Goal: Transaction & Acquisition: Purchase product/service

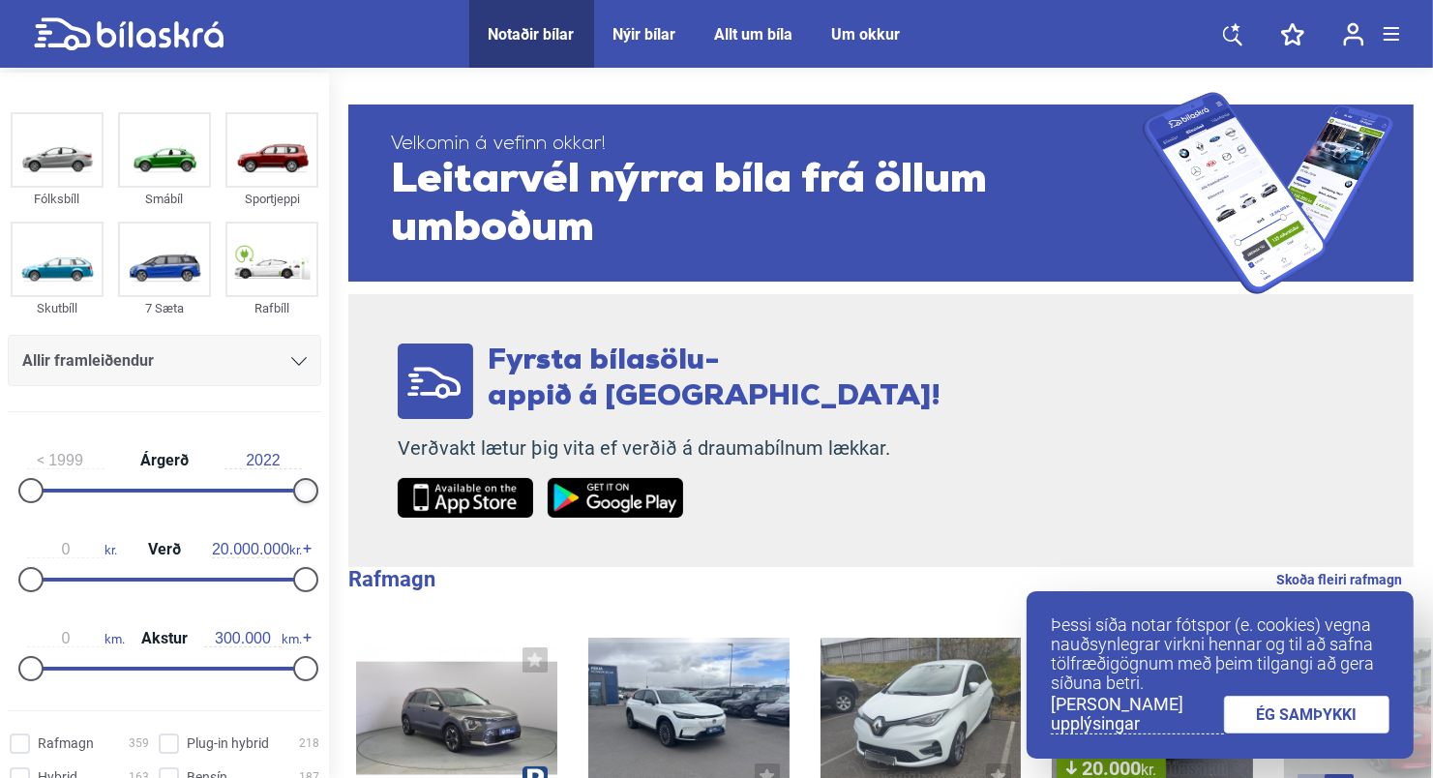
click at [296, 490] on div at bounding box center [305, 490] width 25 height 25
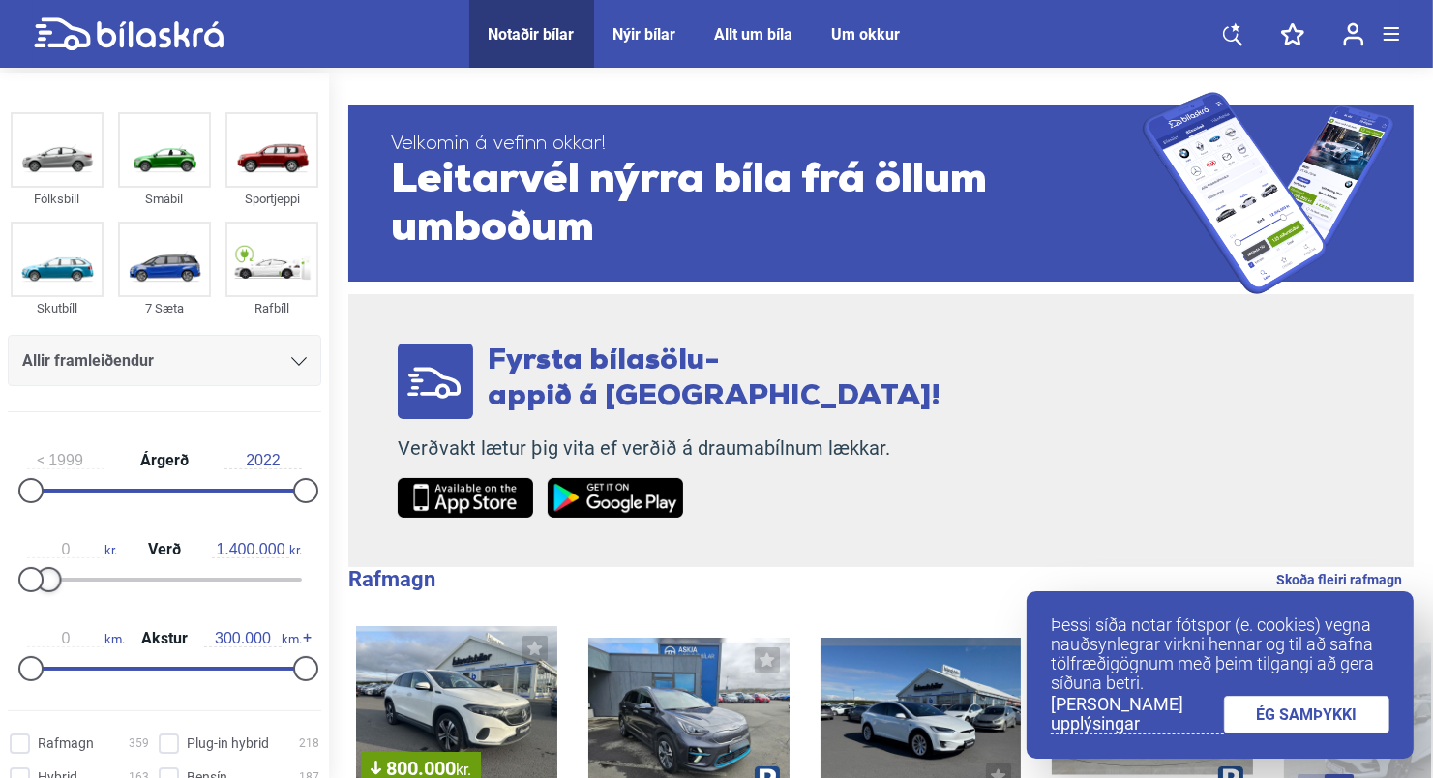
type input "1.500.000"
drag, startPoint x: 300, startPoint y: 577, endPoint x: 51, endPoint y: 600, distance: 249.7
click at [51, 600] on div "0 kr. Verð 1.500.000 kr." at bounding box center [164, 561] width 313 height 89
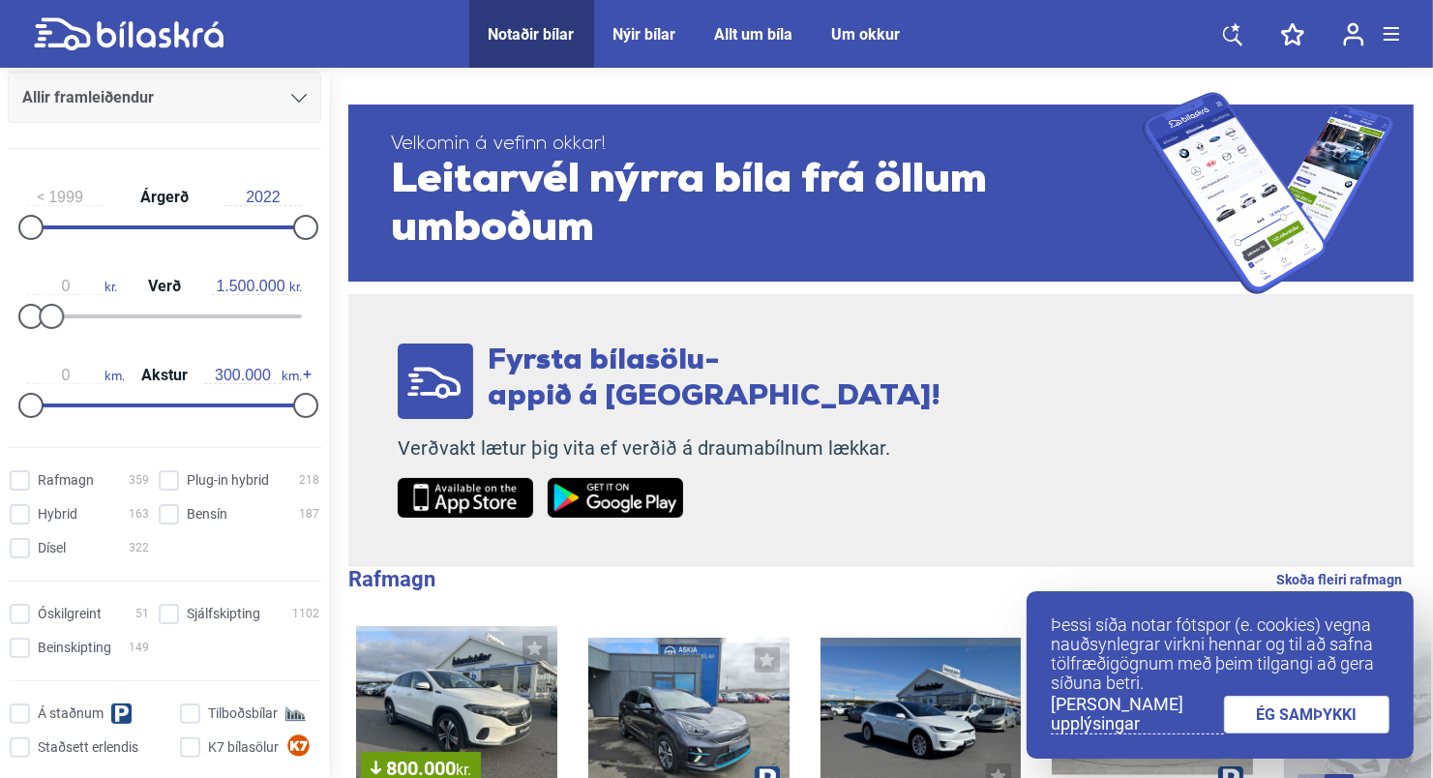
scroll to position [290, 0]
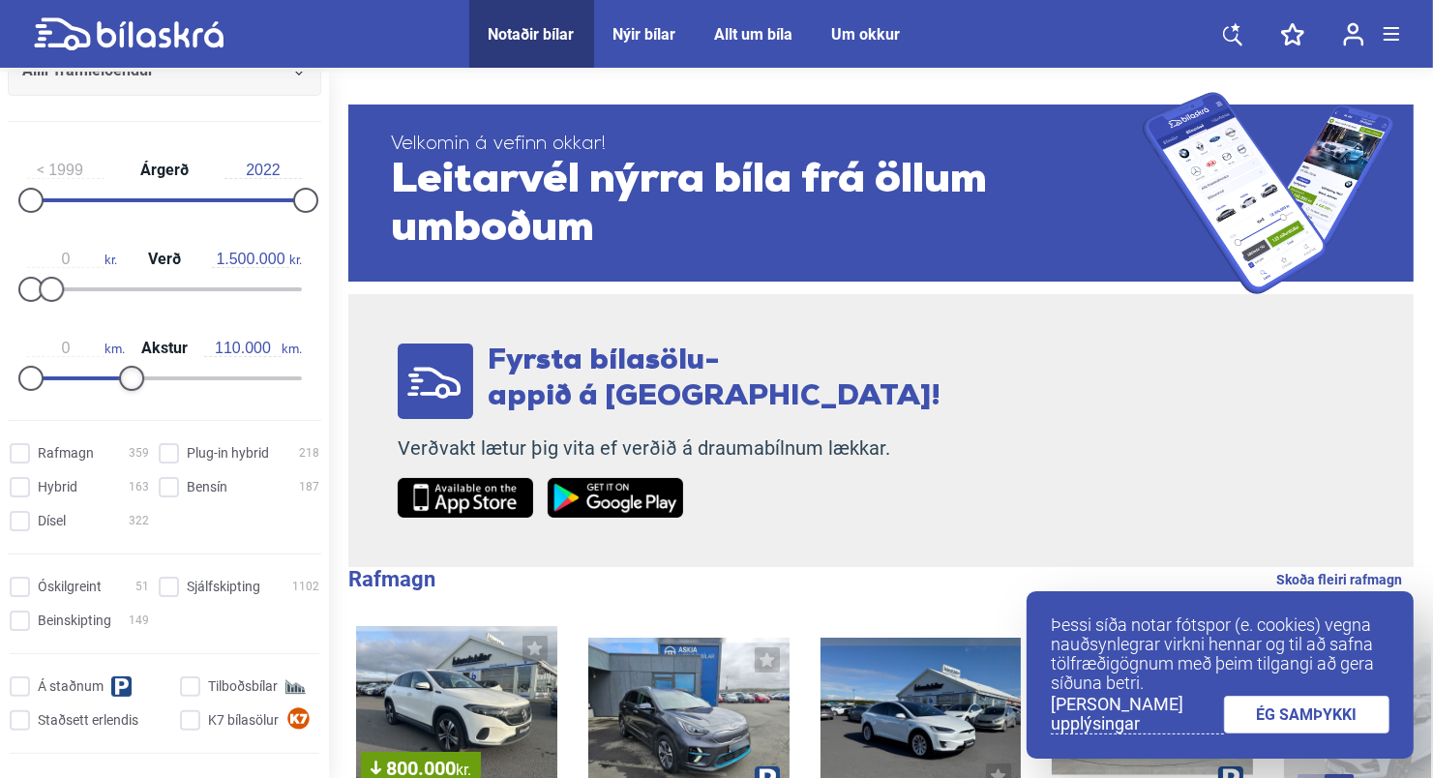
type input "120.000"
drag, startPoint x: 301, startPoint y: 387, endPoint x: 141, endPoint y: 414, distance: 161.9
click at [141, 414] on form "Fólksbíll Smábíl Sportjeppi Skutbíll 7 Sæta Rafbíll Allir framleiðendur [PERSON…" at bounding box center [164, 137] width 329 height 710
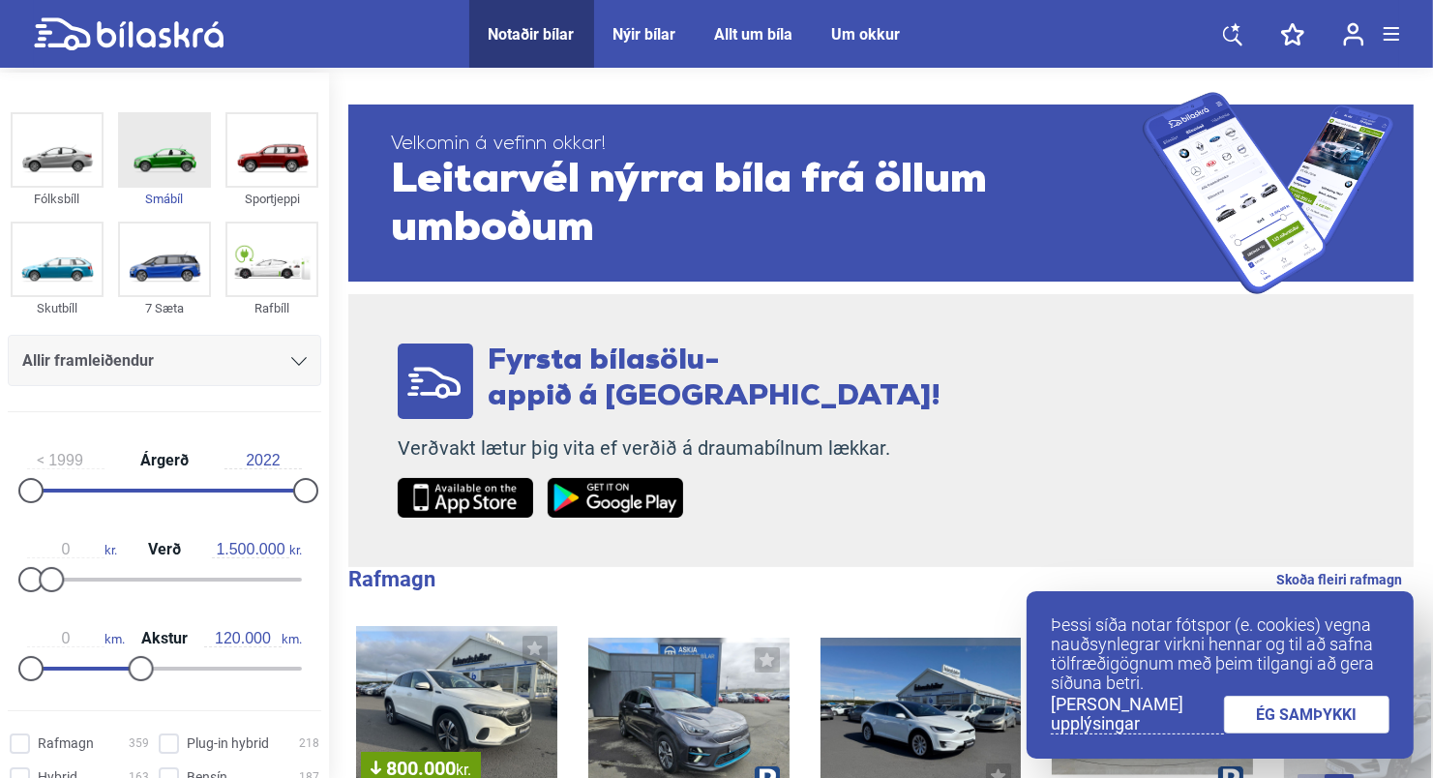
click at [161, 151] on img at bounding box center [164, 150] width 89 height 72
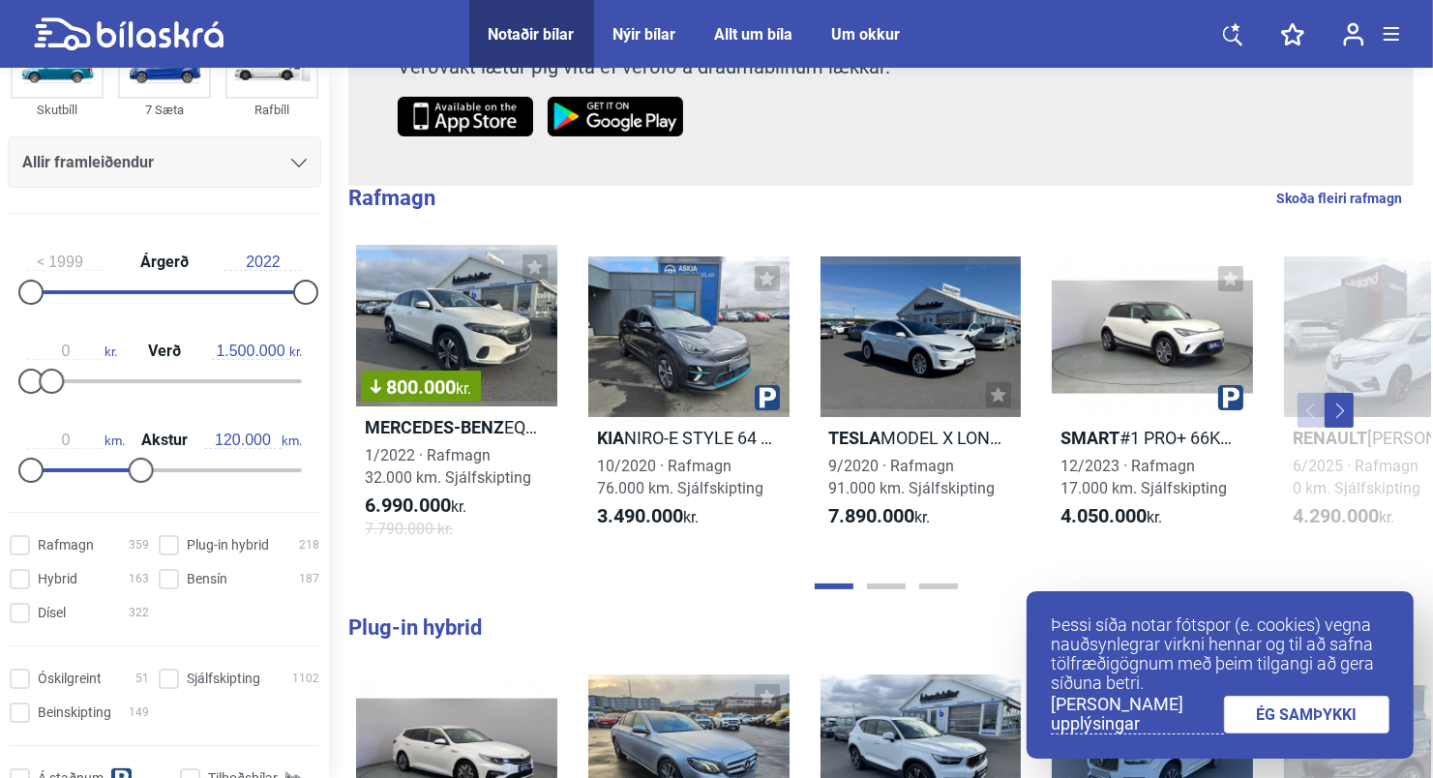
scroll to position [387, 0]
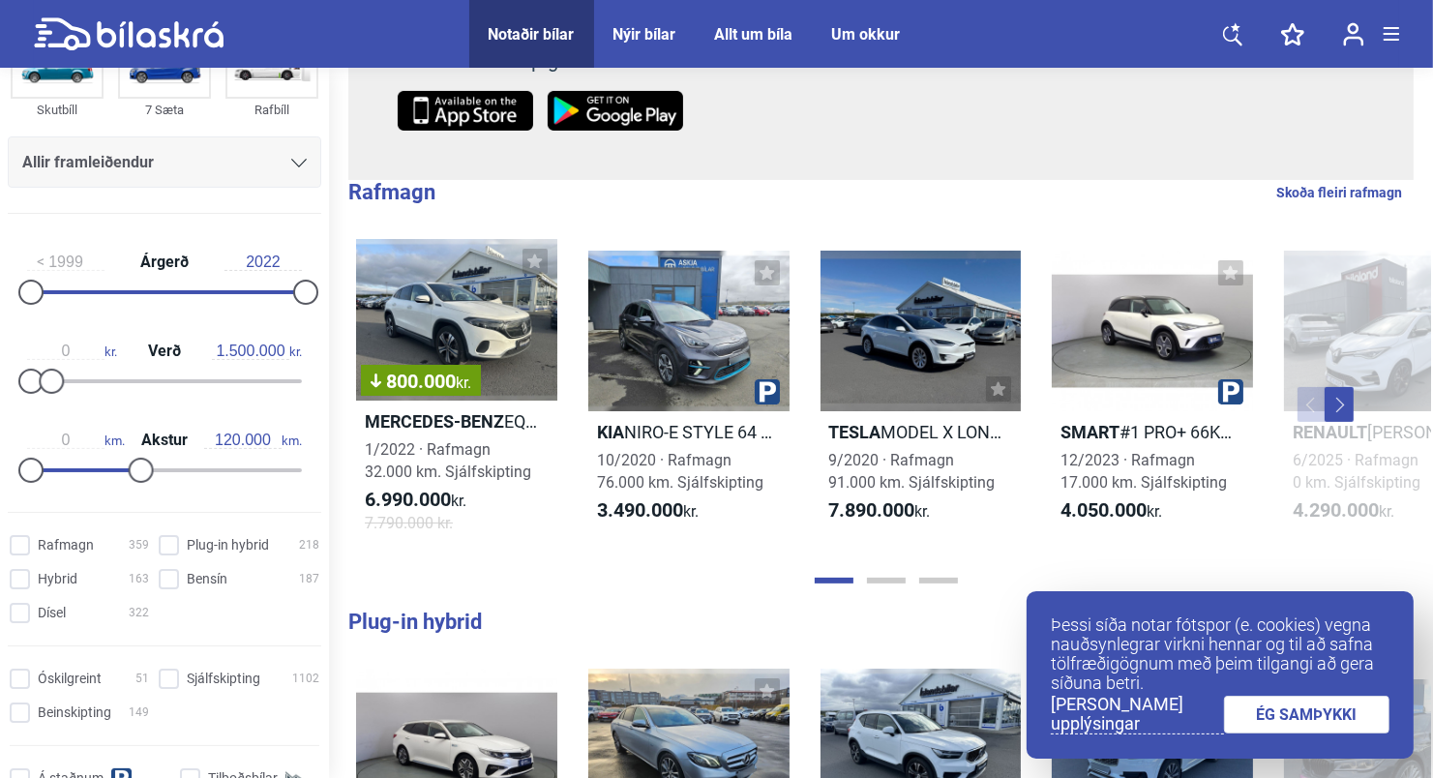
click at [1339, 718] on link "ÉG SAMÞYKKI" at bounding box center [1307, 715] width 166 height 38
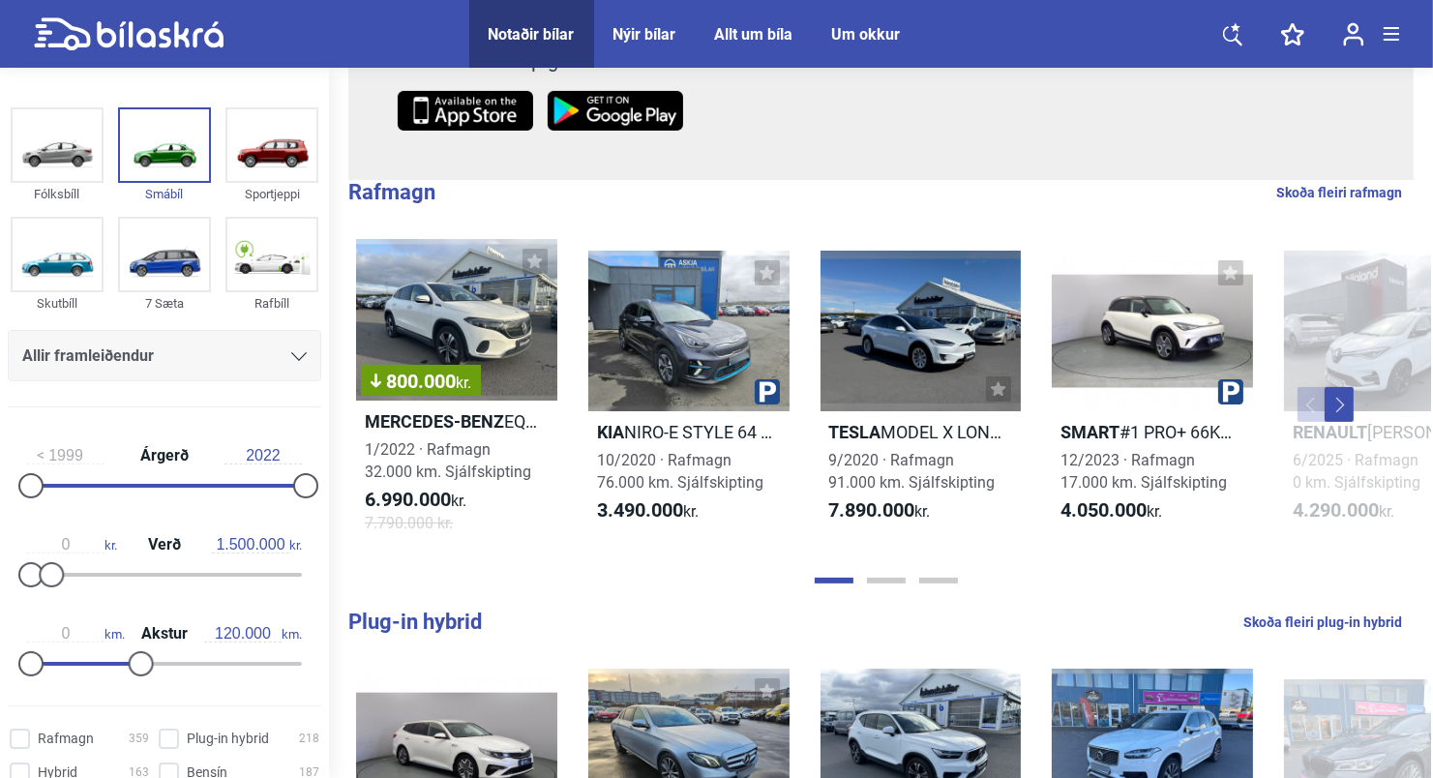
scroll to position [0, 0]
click at [291, 352] on icon at bounding box center [298, 356] width 15 height 9
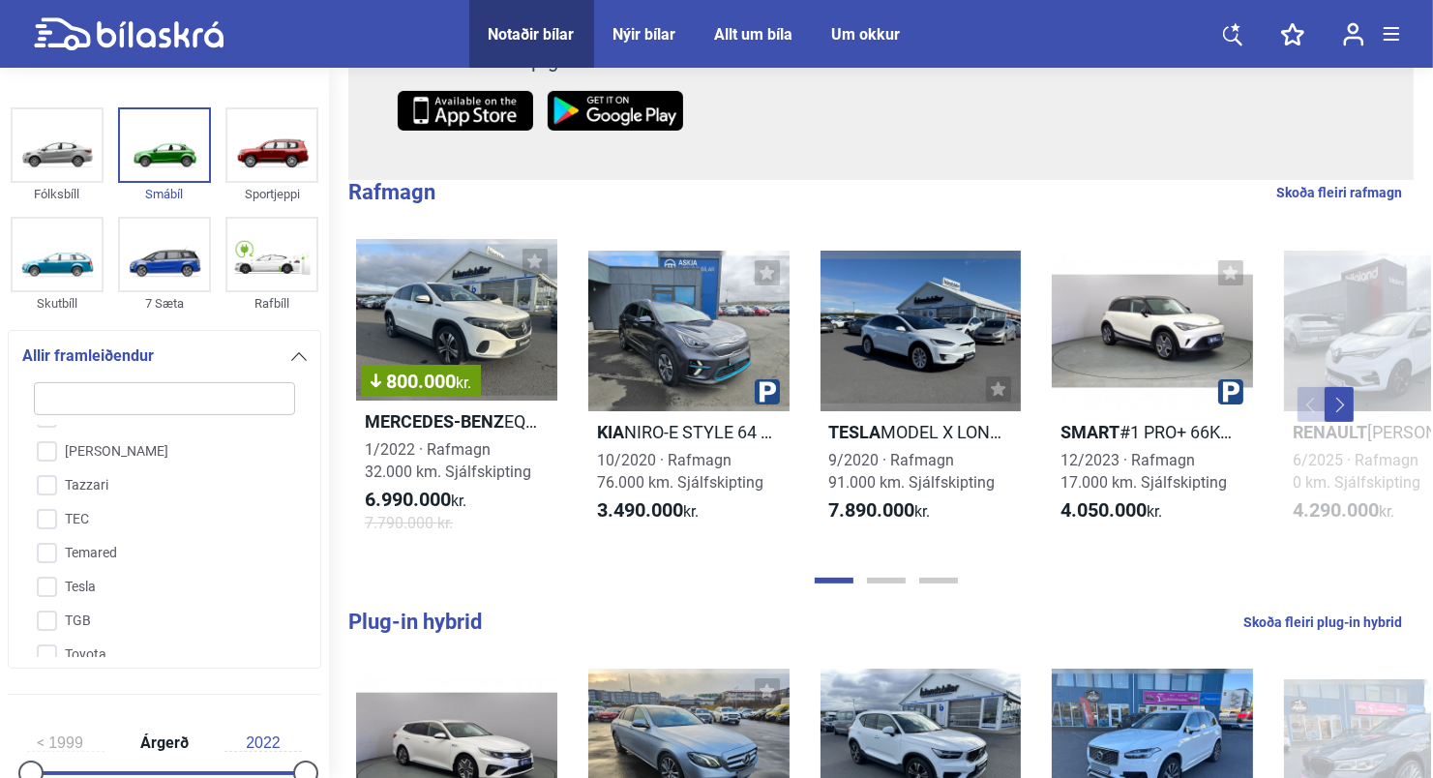
scroll to position [4509, 0]
click at [46, 630] on input "Toyota" at bounding box center [151, 647] width 263 height 34
checkbox input "true"
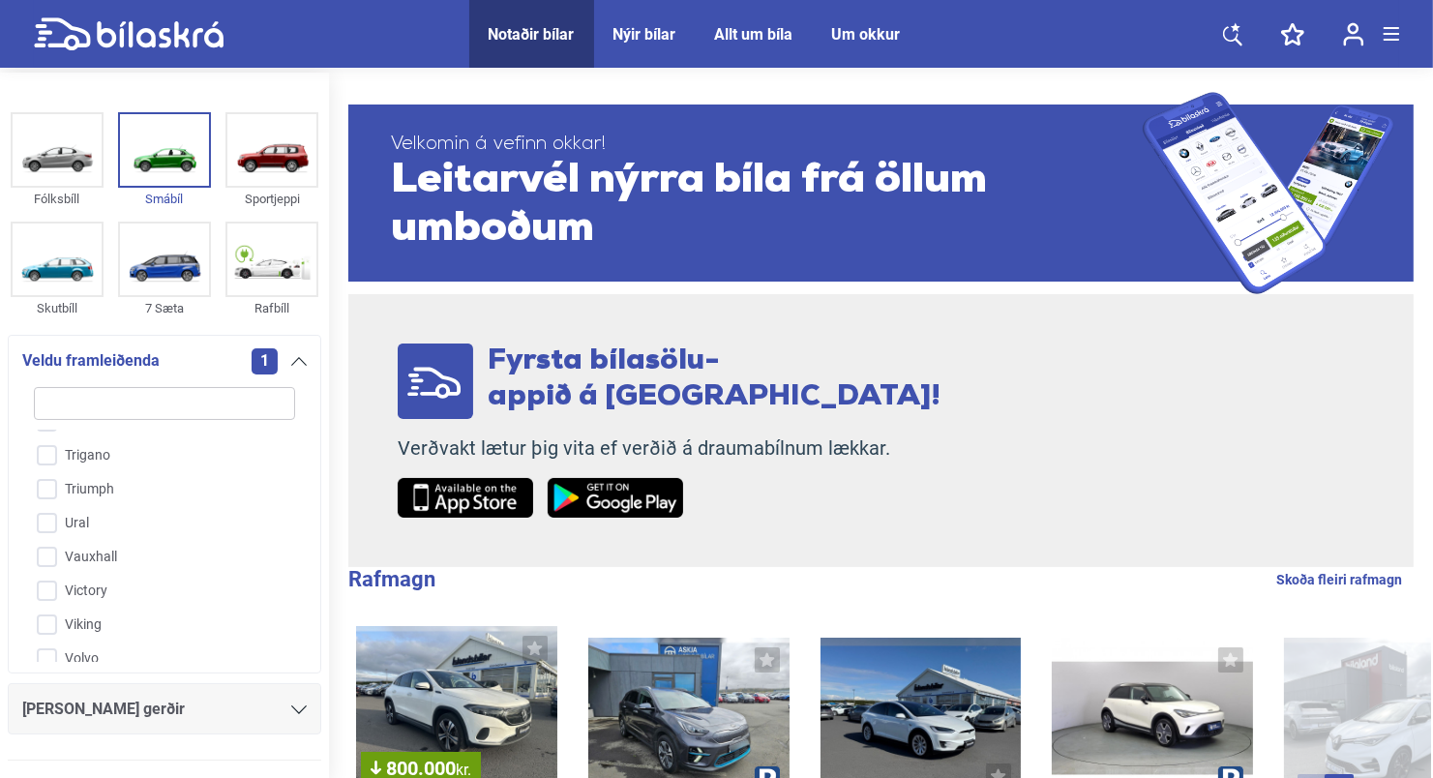
scroll to position [4896, 0]
click at [291, 702] on div at bounding box center [298, 708] width 15 height 15
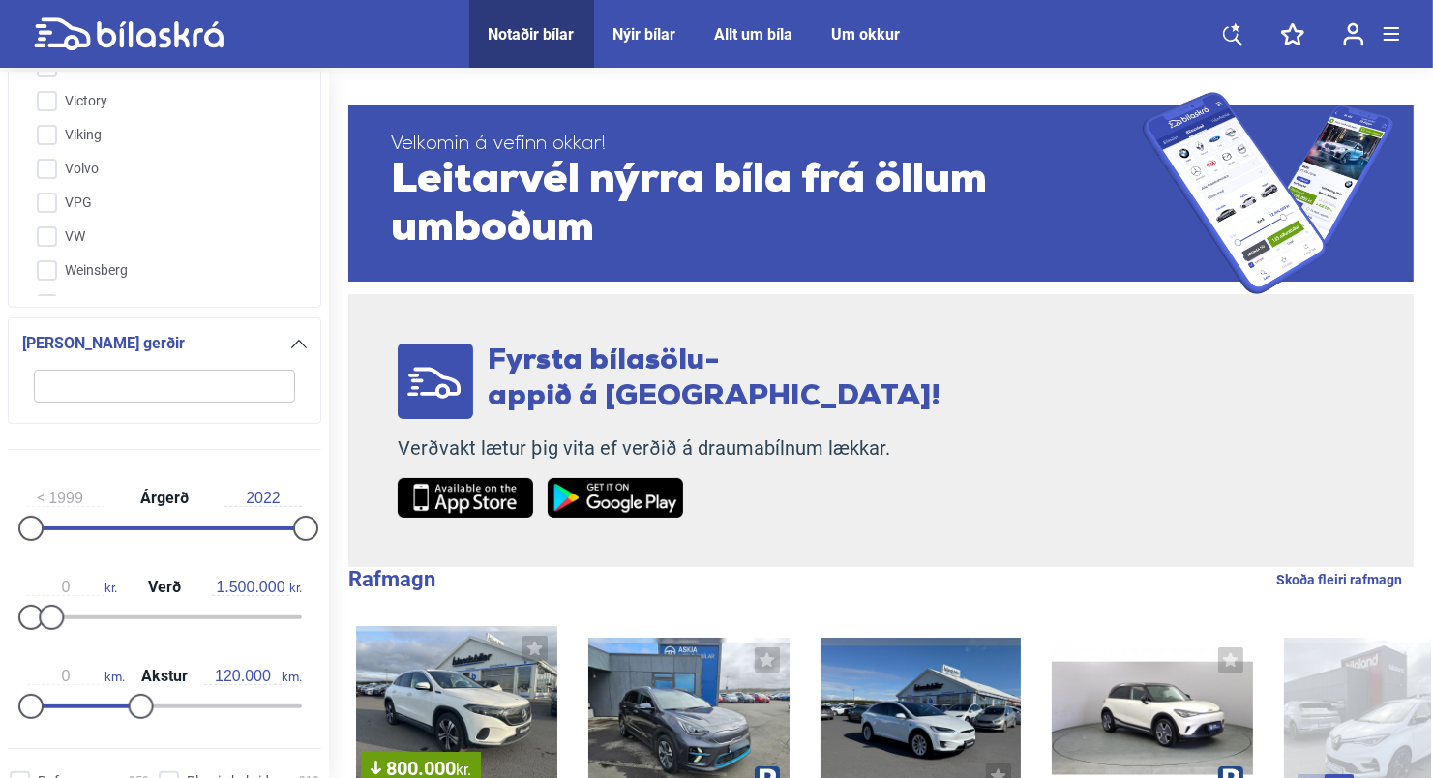
scroll to position [223, 0]
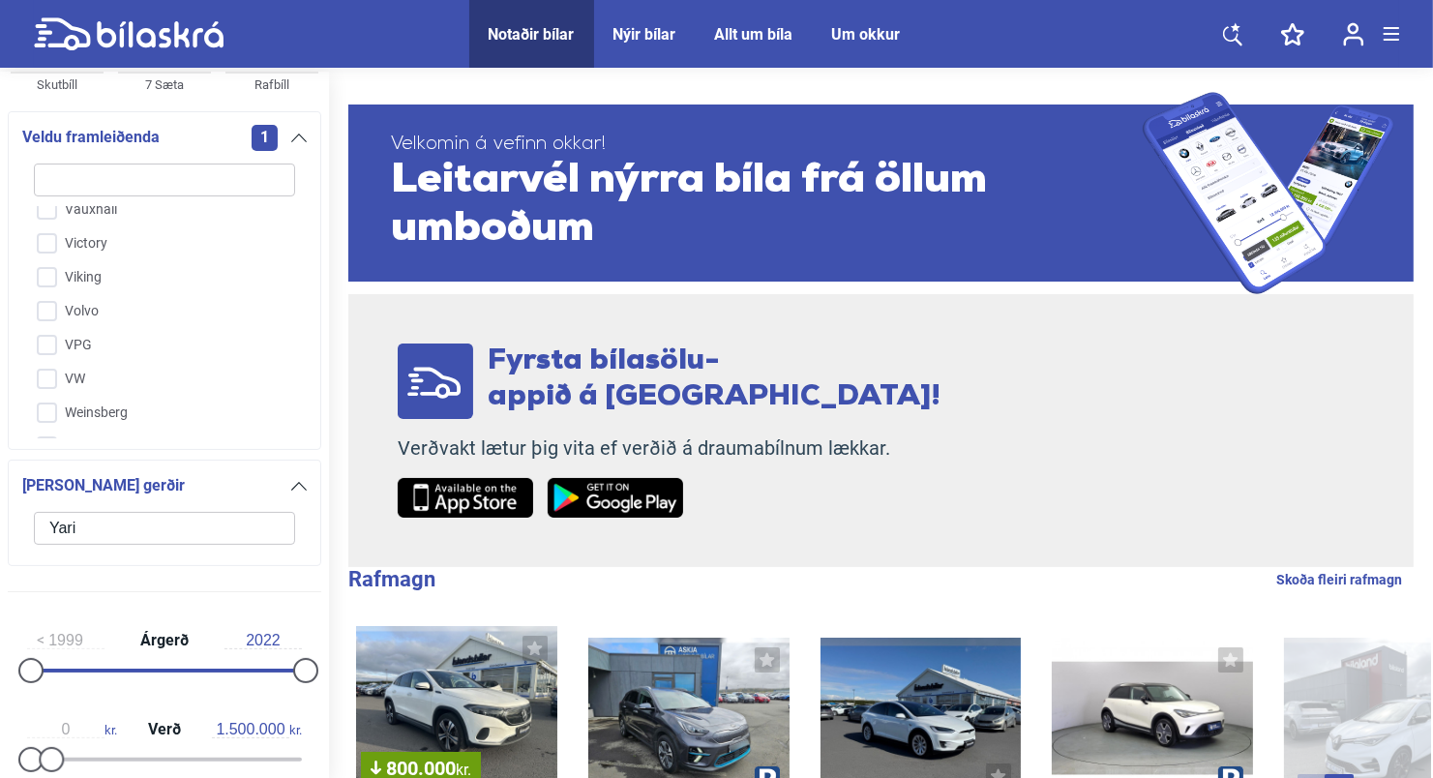
type input "Yaris"
click button "hreinsa síu" at bounding box center [0, 0] width 0 height 0
type input "2022"
type input "20.000.000"
type input "300.000"
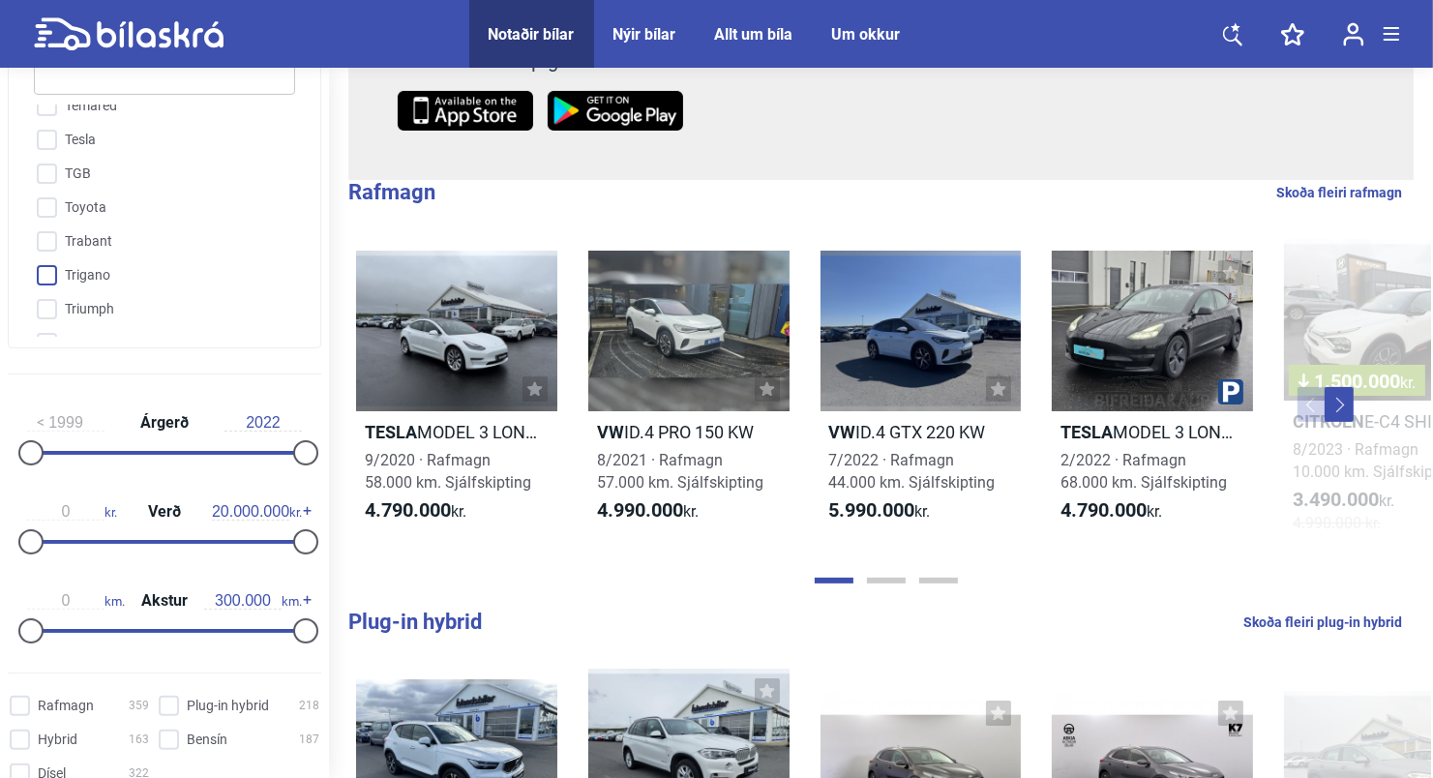
scroll to position [4601, 0]
click at [49, 218] on input "Toyota" at bounding box center [151, 235] width 263 height 34
checkbox input "true"
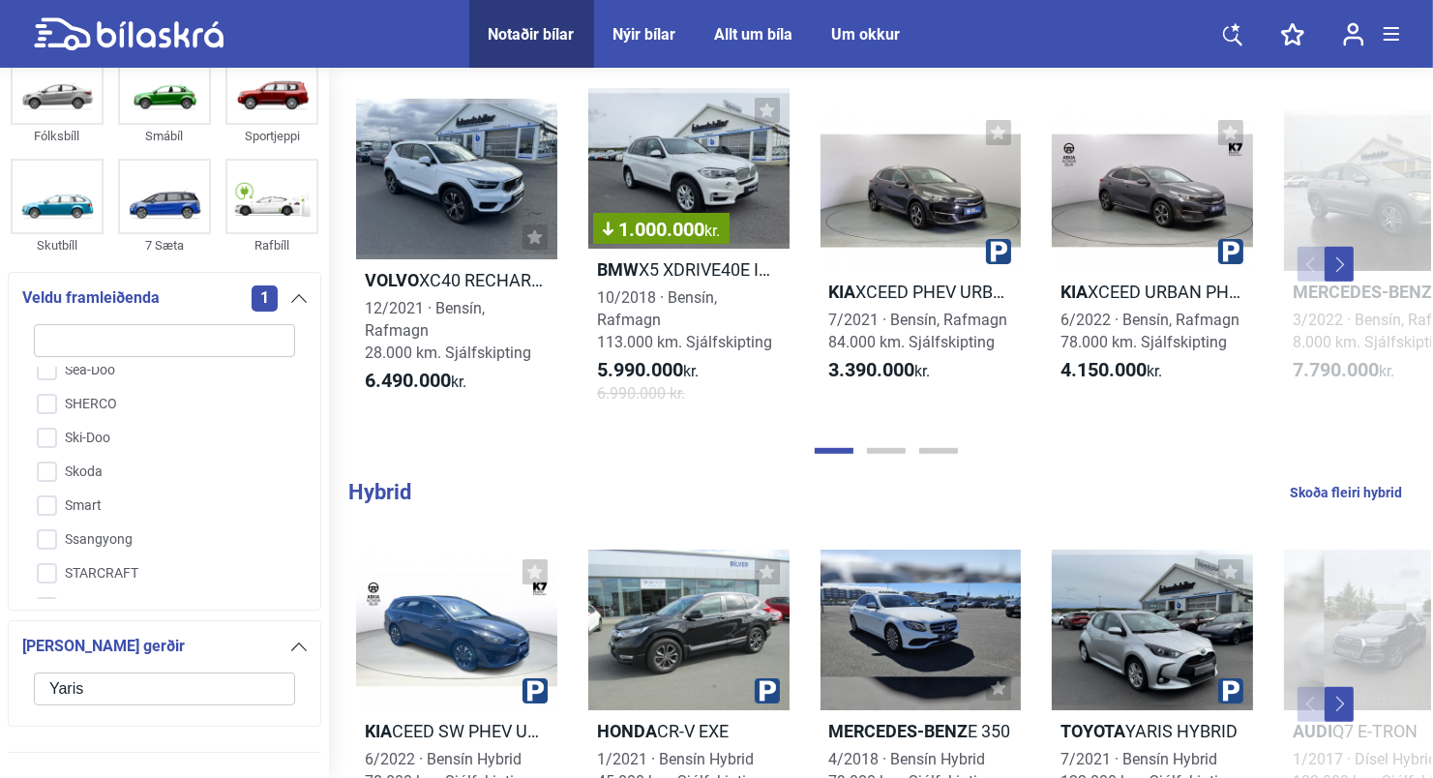
scroll to position [290, 0]
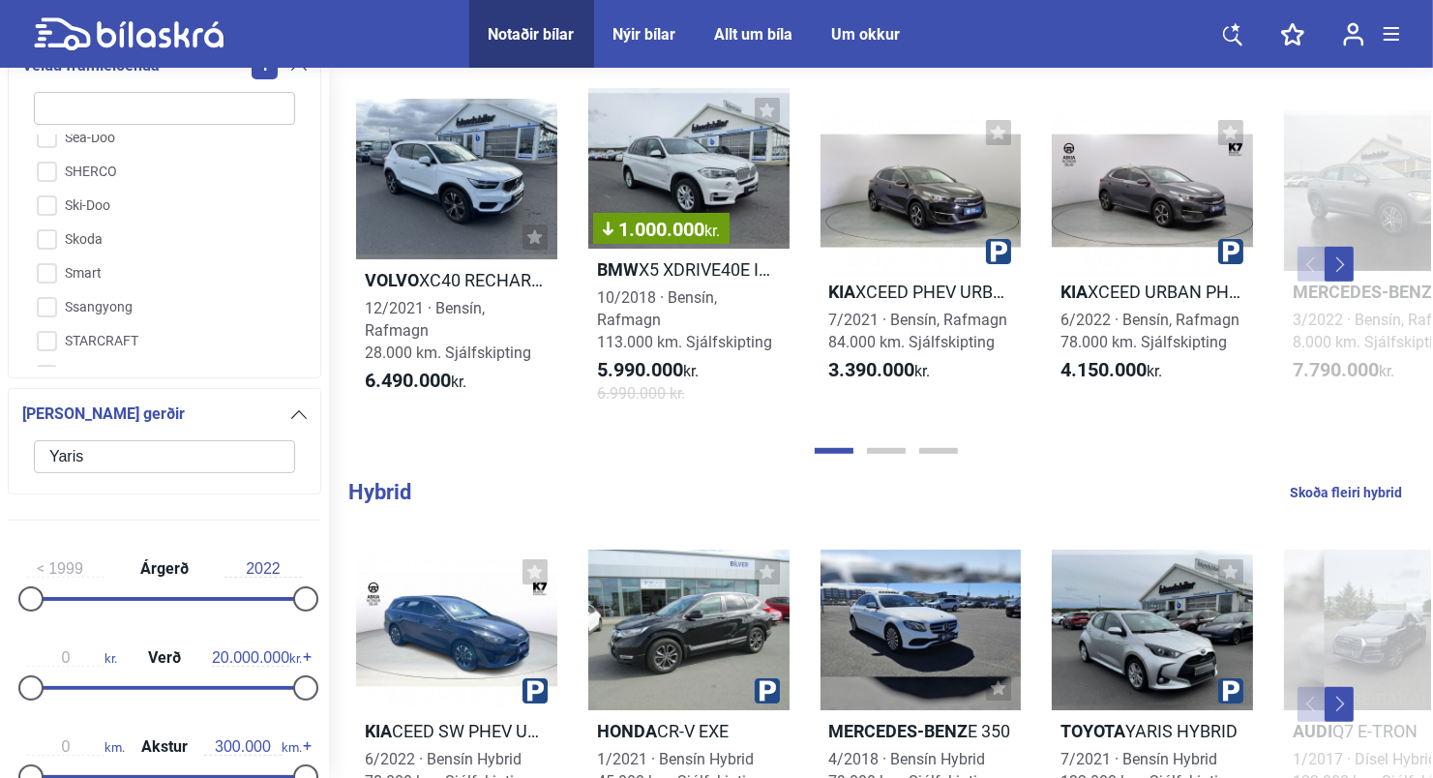
drag, startPoint x: 103, startPoint y: 449, endPoint x: -4, endPoint y: 451, distance: 106.4
click at [0, 451] on html "Notaðir bílar Nýir bílar Allt um bíla Um okkur Notaðir bílar Nýir bílar Allt um…" at bounding box center [716, 628] width 1433 height 3190
click at [250, 453] on input "Yaris" at bounding box center [164, 456] width 261 height 33
click button "hreinsa síu" at bounding box center [0, 0] width 0 height 0
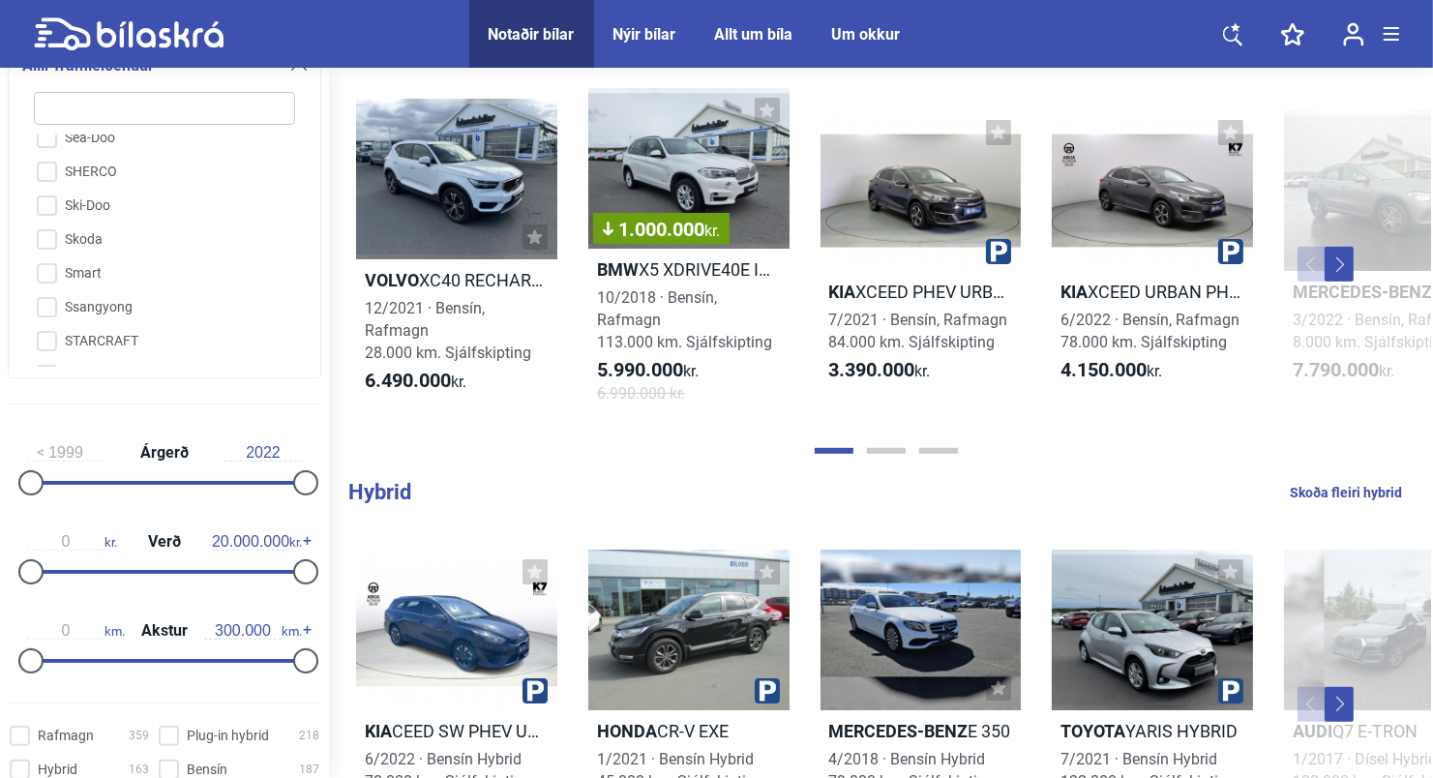
type input "2022"
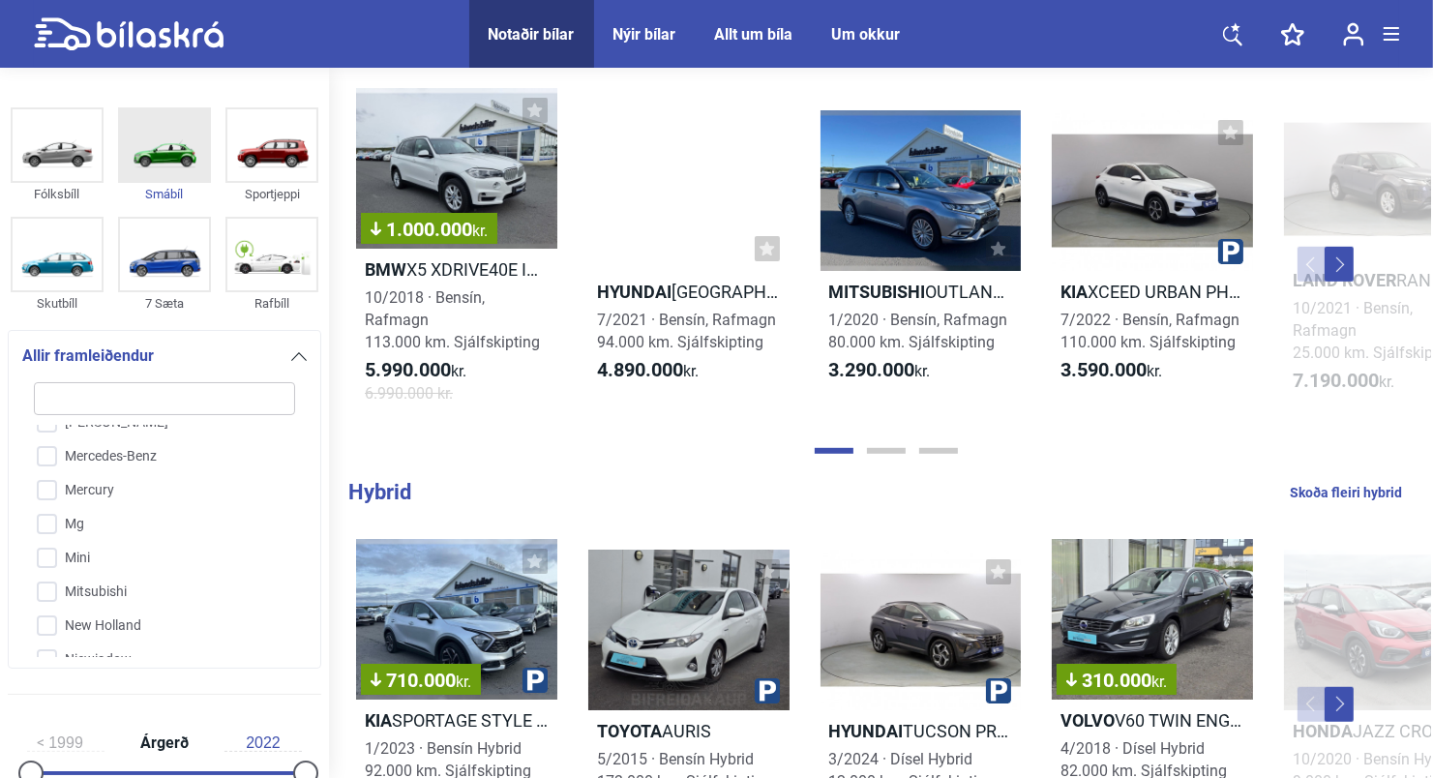
click at [165, 151] on img at bounding box center [164, 145] width 89 height 72
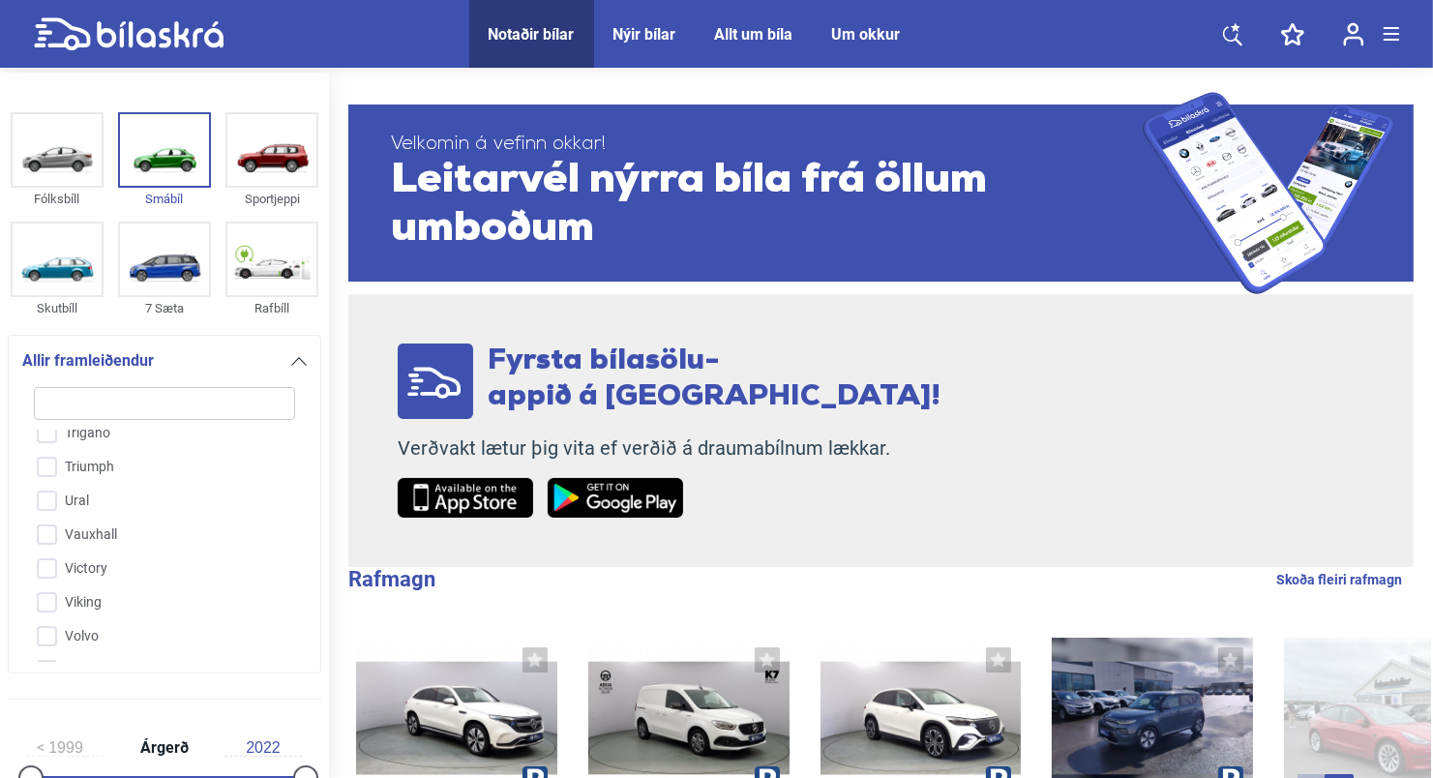
scroll to position [4601, 0]
click at [45, 543] on input "Toyota" at bounding box center [151, 560] width 263 height 34
checkbox input "true"
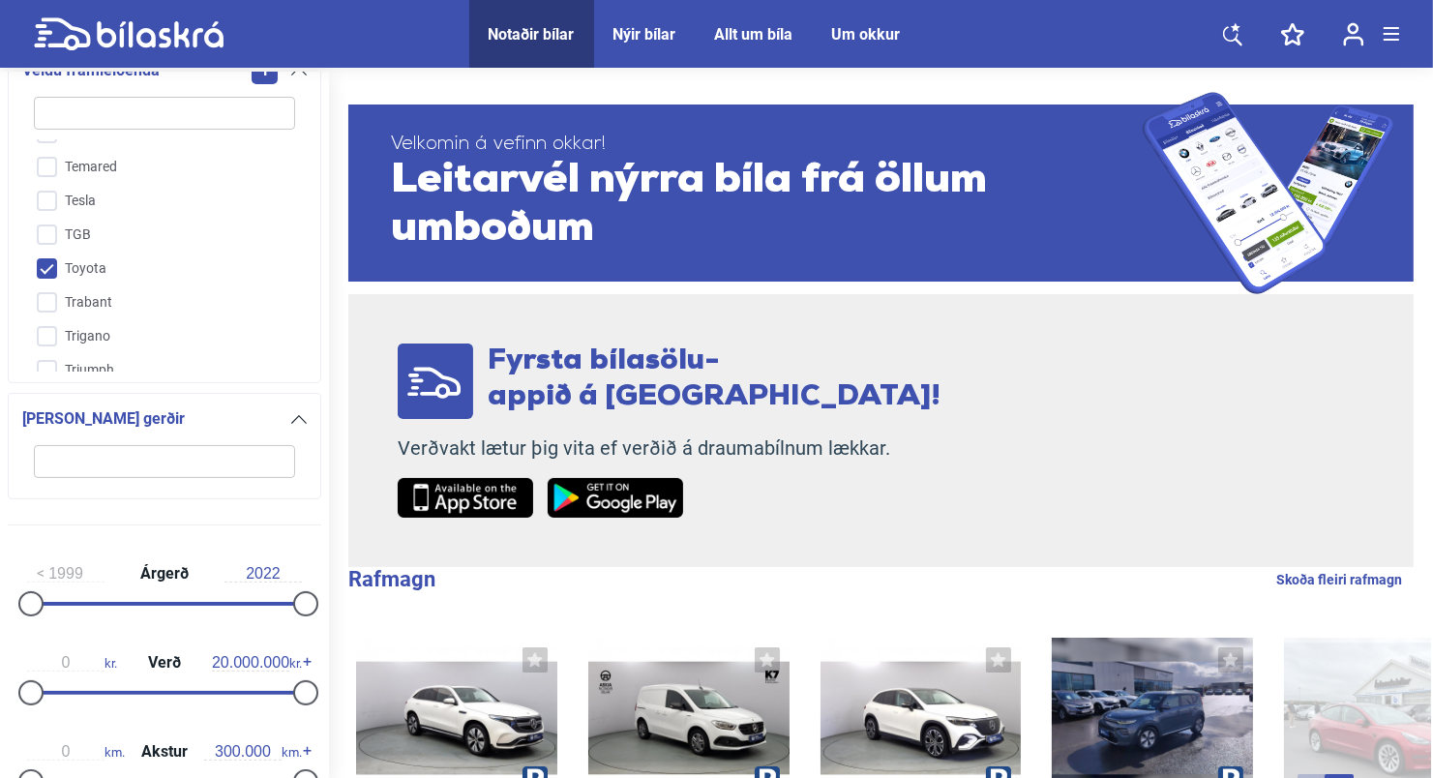
scroll to position [387, 0]
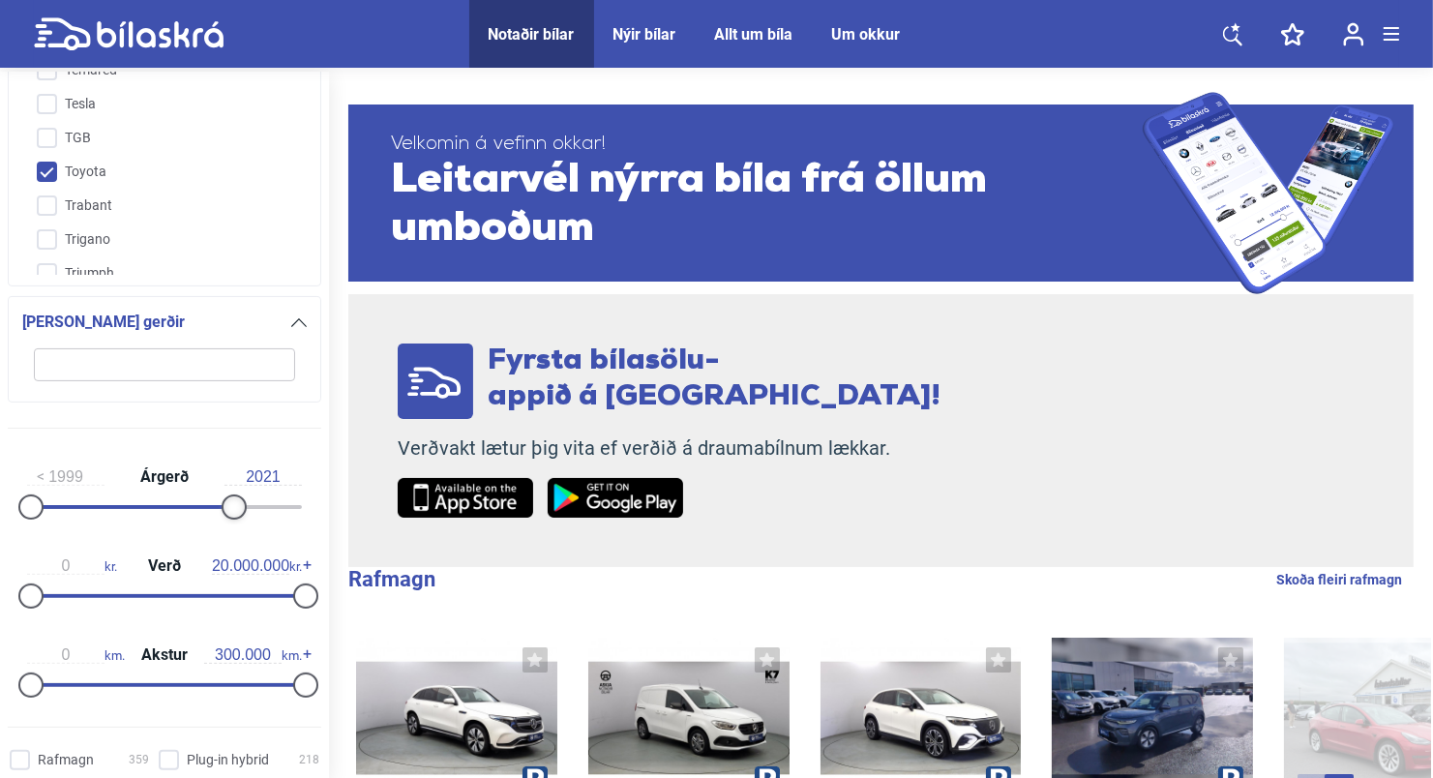
type input "2022"
drag, startPoint x: 299, startPoint y: 501, endPoint x: 312, endPoint y: 517, distance: 19.9
click at [312, 517] on div "1999 Árgerð 2022" at bounding box center [164, 488] width 313 height 89
type input "1.500.000"
drag, startPoint x: 294, startPoint y: 591, endPoint x: 45, endPoint y: 627, distance: 251.2
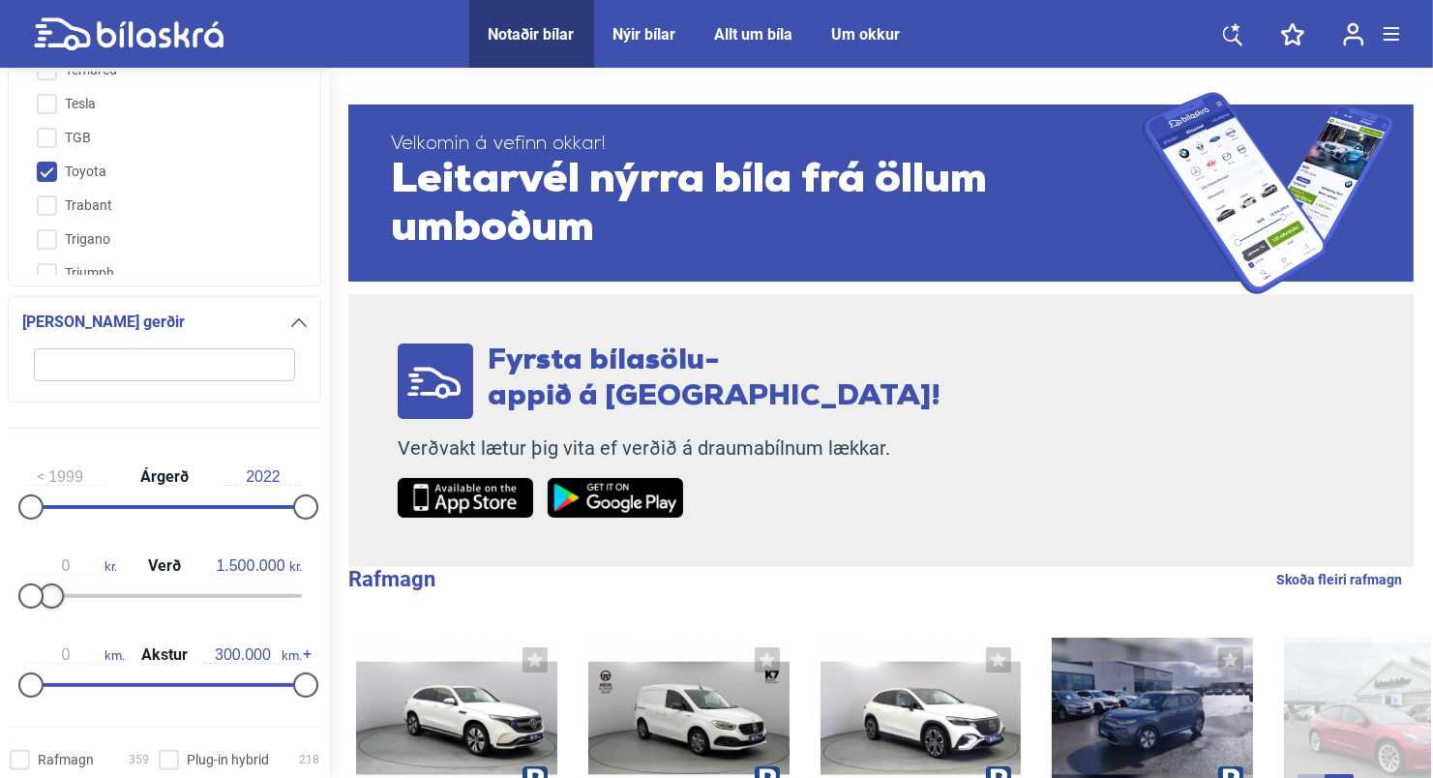
click at [45, 627] on div "1999 Árgerð 2022 0 kr. Verð 1.500.000 kr. 0 km. Akstur 300.000 km." at bounding box center [164, 577] width 329 height 267
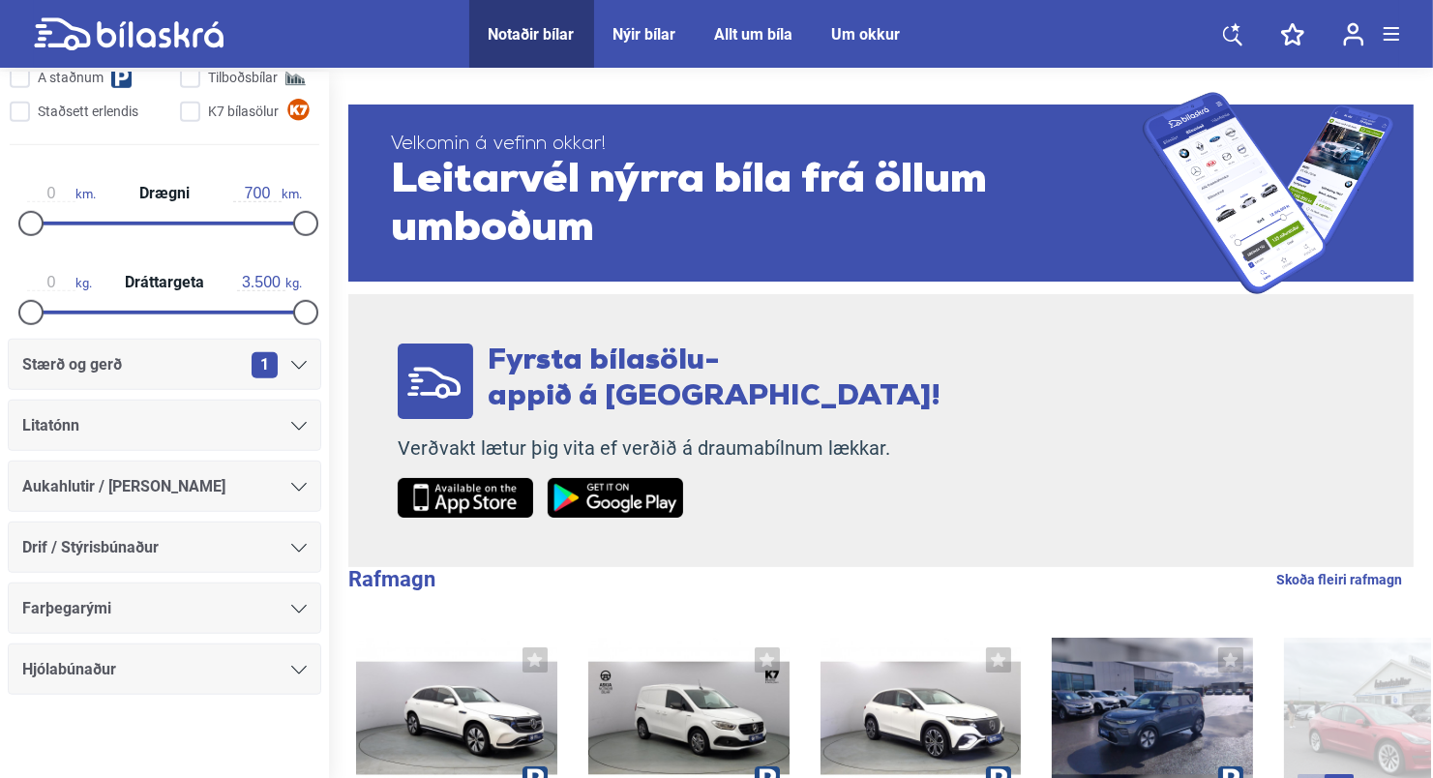
scroll to position [1306, 0]
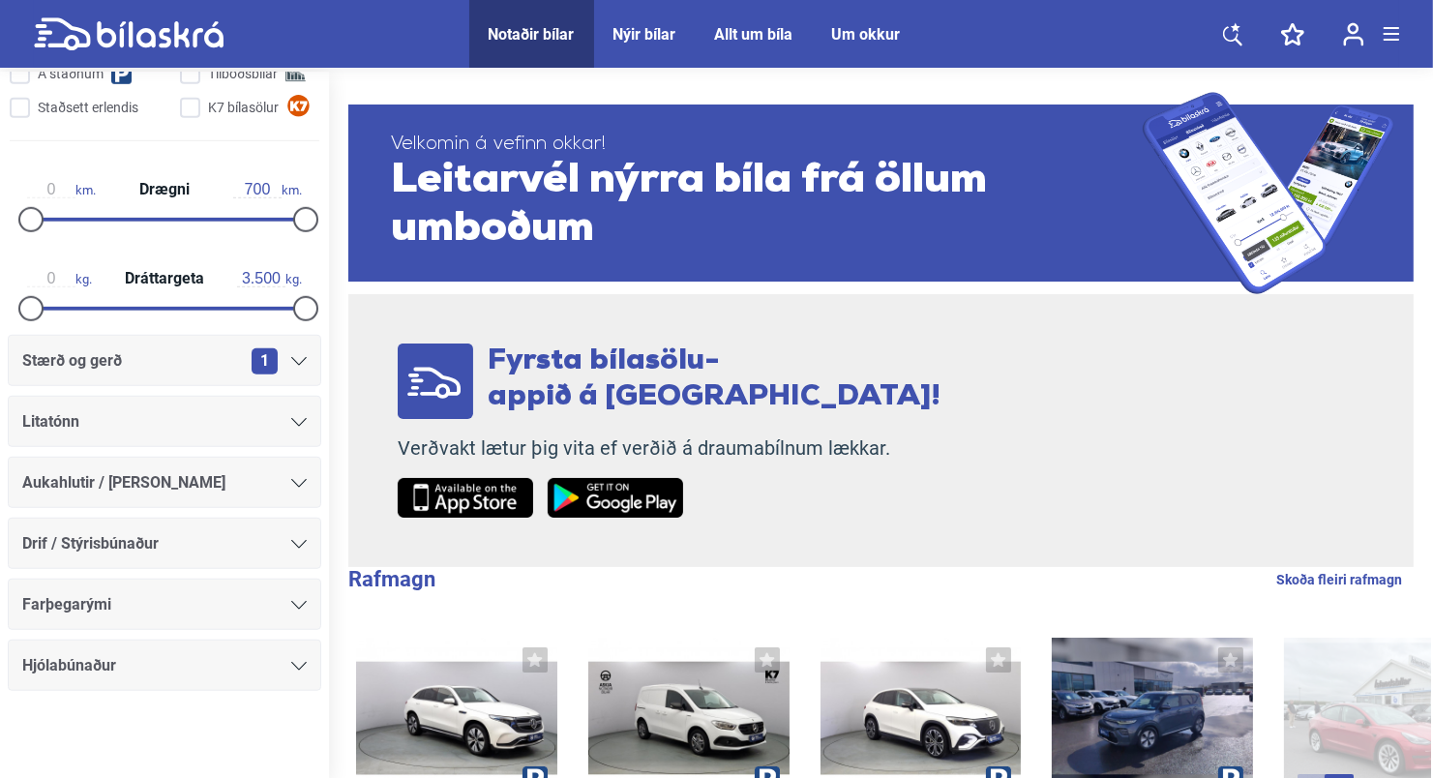
click at [154, 735] on div at bounding box center [164, 748] width 329 height 77
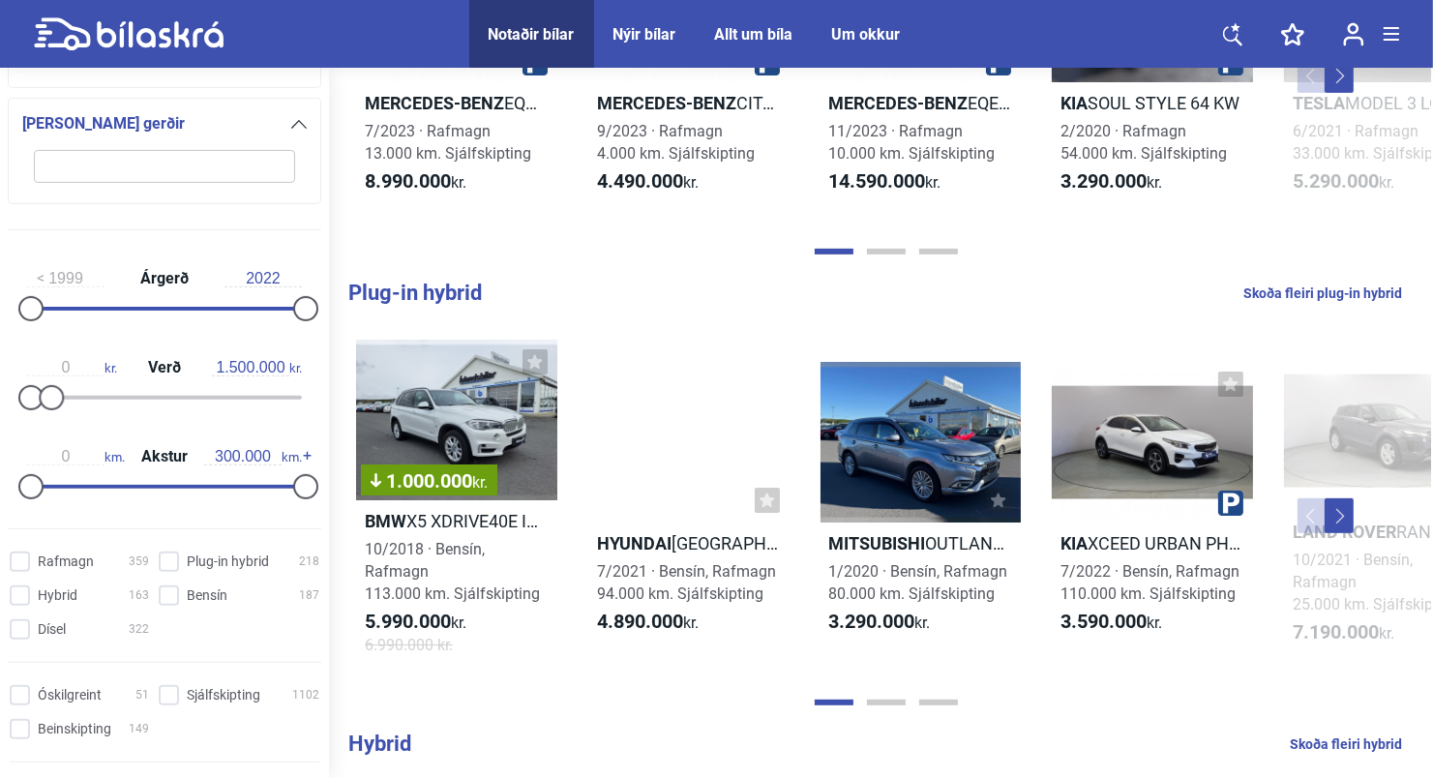
scroll to position [967, 0]
